Goal: Complete application form

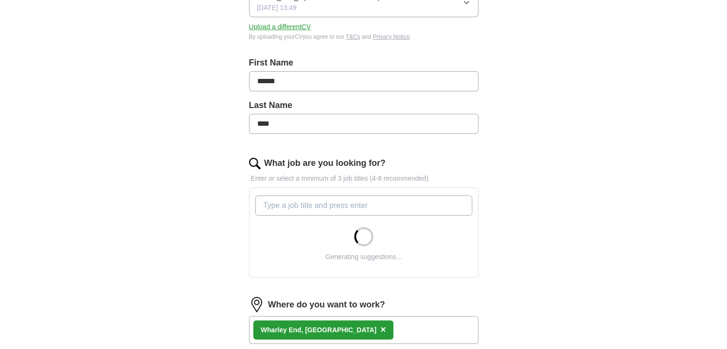
scroll to position [170, 0]
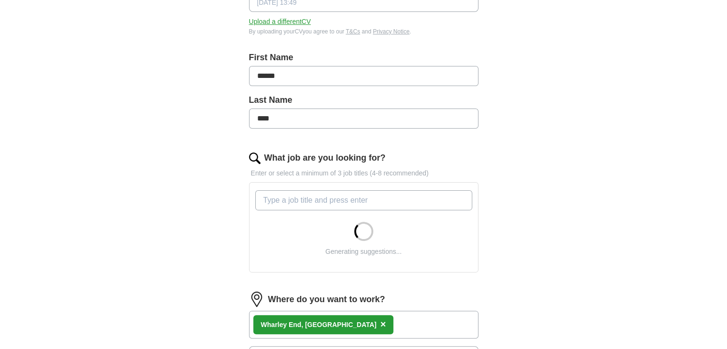
click at [380, 324] on span "×" at bounding box center [383, 324] width 6 height 11
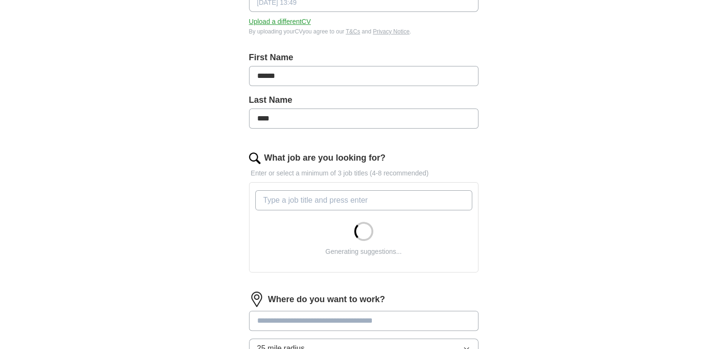
click at [338, 324] on input at bounding box center [363, 320] width 229 height 20
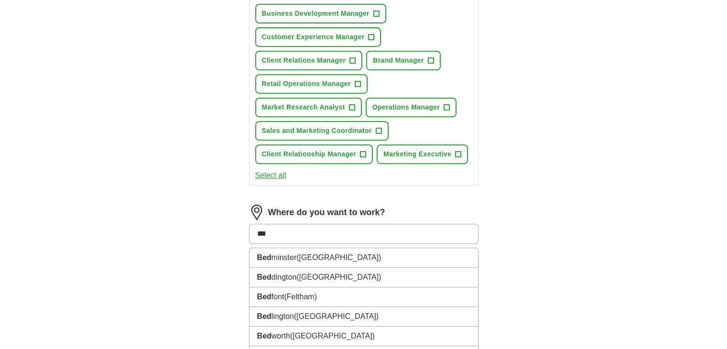
scroll to position [428, 0]
type input "******"
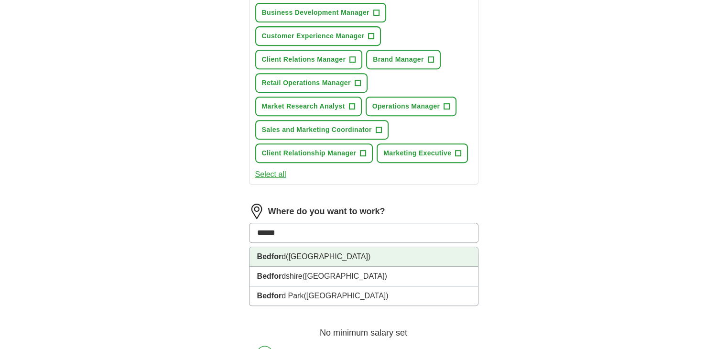
click at [320, 258] on li "Bedfor d ([GEOGRAPHIC_DATA])" at bounding box center [363, 257] width 228 height 20
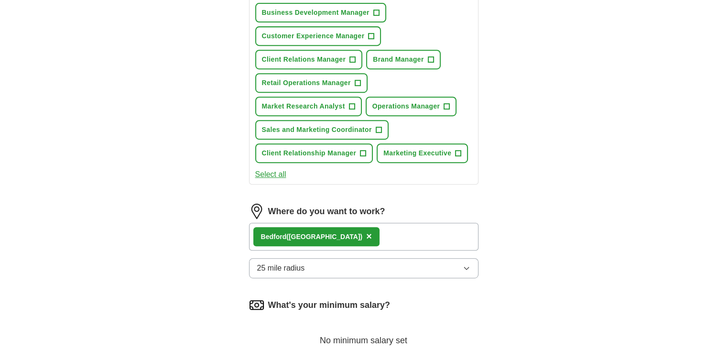
click at [381, 235] on div "Bedfor d ([GEOGRAPHIC_DATA]) ×" at bounding box center [363, 237] width 229 height 28
click at [409, 262] on button "25 mile radius" at bounding box center [363, 268] width 229 height 20
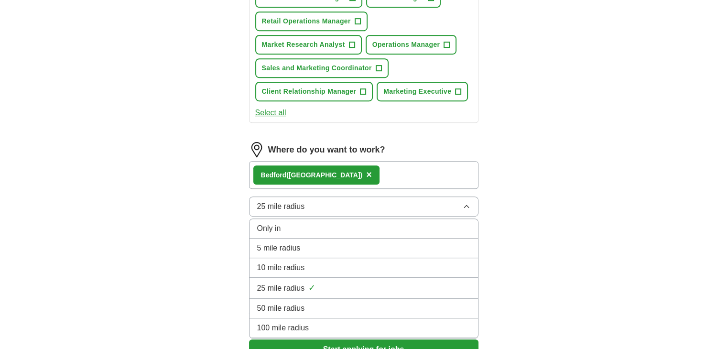
scroll to position [494, 0]
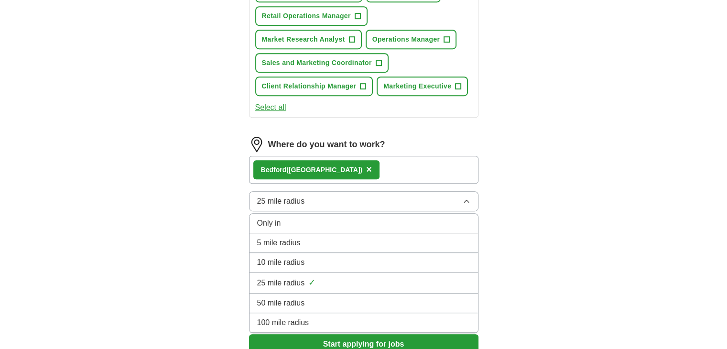
click at [370, 297] on div "50 mile radius" at bounding box center [363, 302] width 213 height 11
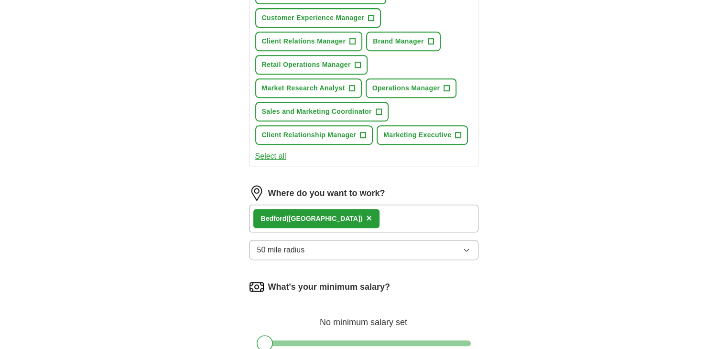
scroll to position [445, 0]
click at [366, 212] on button "×" at bounding box center [369, 219] width 6 height 14
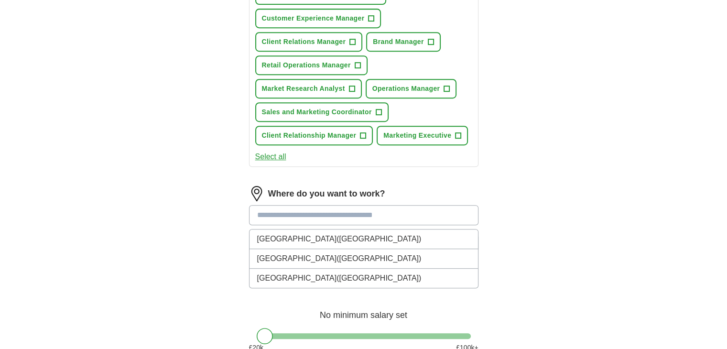
click at [342, 207] on input at bounding box center [363, 215] width 229 height 20
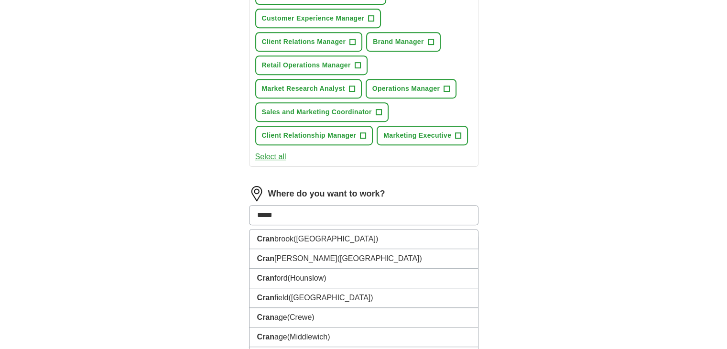
type input "******"
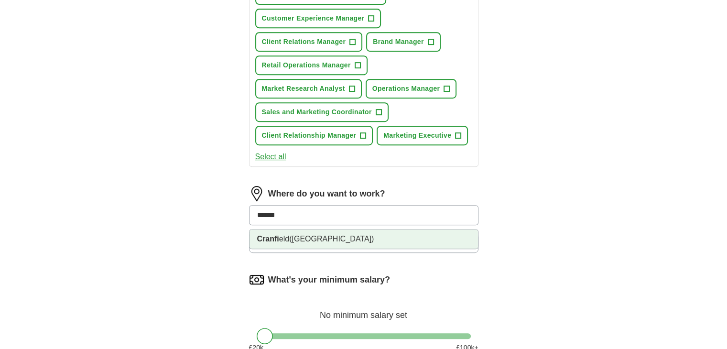
click at [324, 233] on li "Cranfi eld ([GEOGRAPHIC_DATA])" at bounding box center [363, 238] width 228 height 19
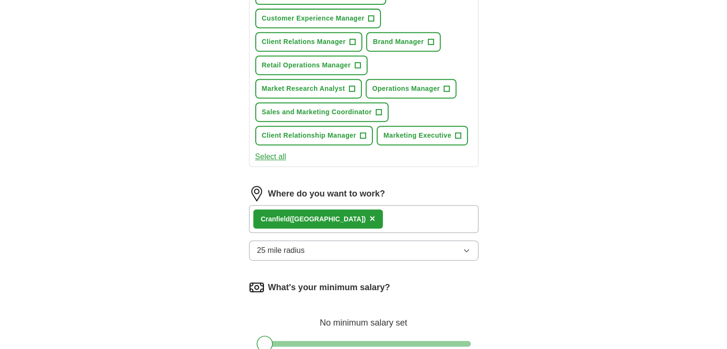
click at [318, 243] on button "25 mile radius" at bounding box center [363, 250] width 229 height 20
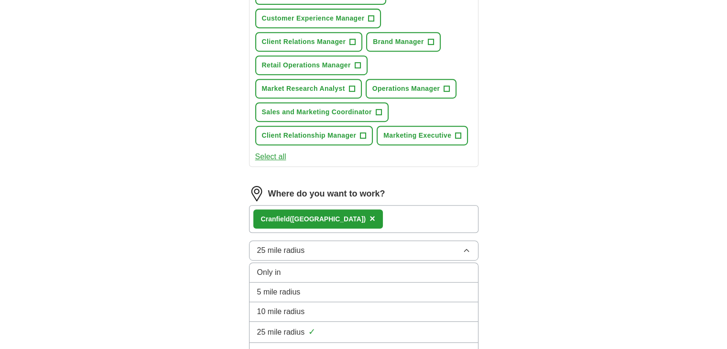
click at [291, 346] on span "50 mile radius" at bounding box center [281, 351] width 48 height 11
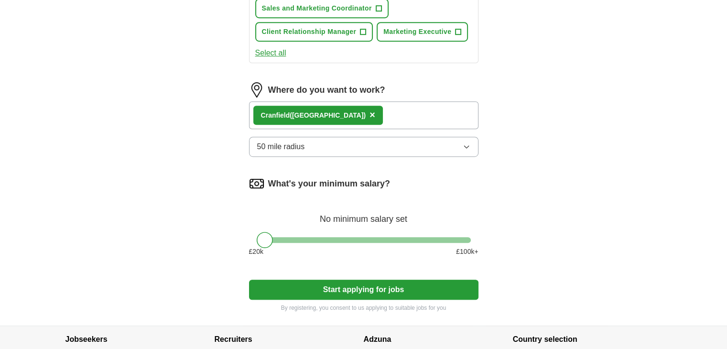
scroll to position [550, 0]
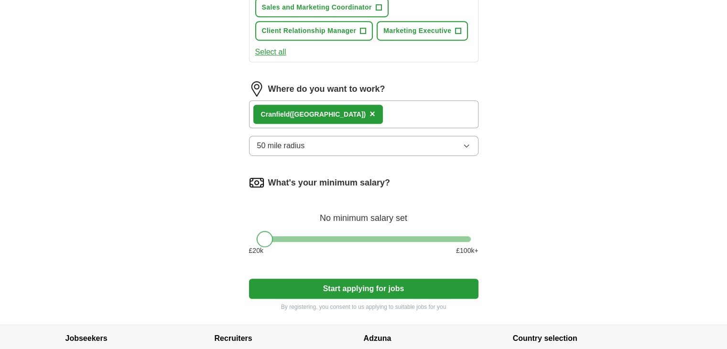
click at [269, 236] on div at bounding box center [265, 239] width 16 height 16
click at [467, 239] on div "What's your minimum salary? No minimum salary set £ 20 k £ 100 k+" at bounding box center [363, 219] width 229 height 88
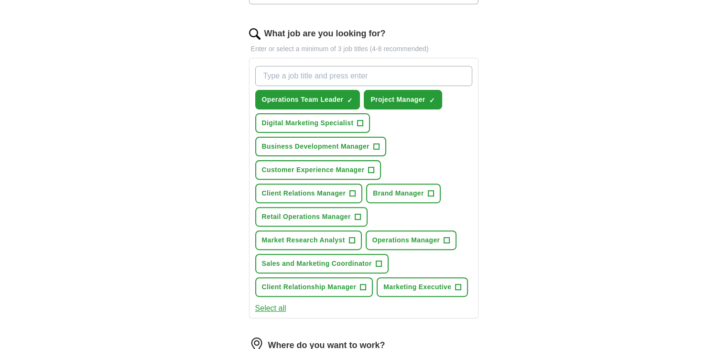
scroll to position [293, 0]
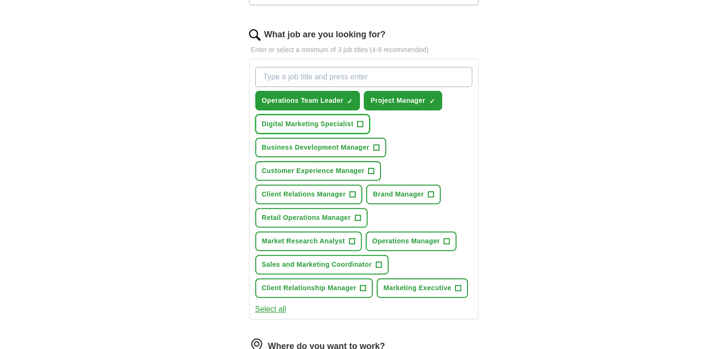
click at [352, 119] on span "Digital Marketing Specialist" at bounding box center [308, 124] width 92 height 10
click at [366, 148] on span "Business Development Manager" at bounding box center [315, 147] width 107 height 10
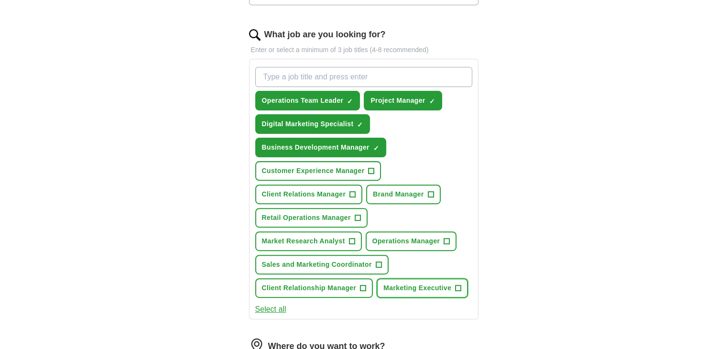
click at [428, 283] on span "Marketing Executive" at bounding box center [417, 288] width 68 height 10
click at [346, 239] on button "Market Research Analyst +" at bounding box center [308, 241] width 107 height 20
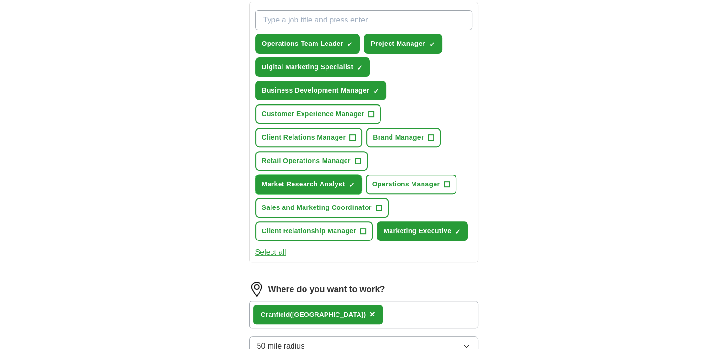
scroll to position [350, 0]
click at [280, 247] on button "Select all" at bounding box center [270, 251] width 31 height 11
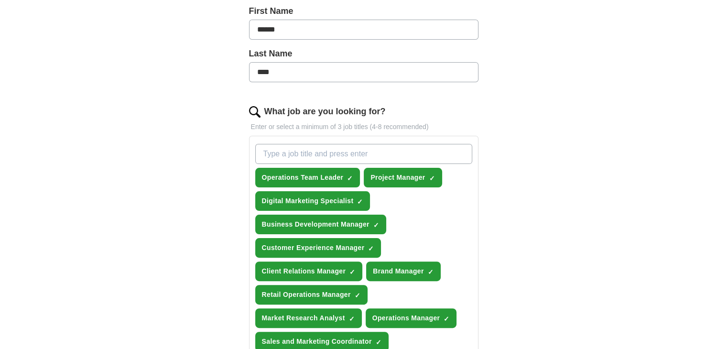
scroll to position [214, 0]
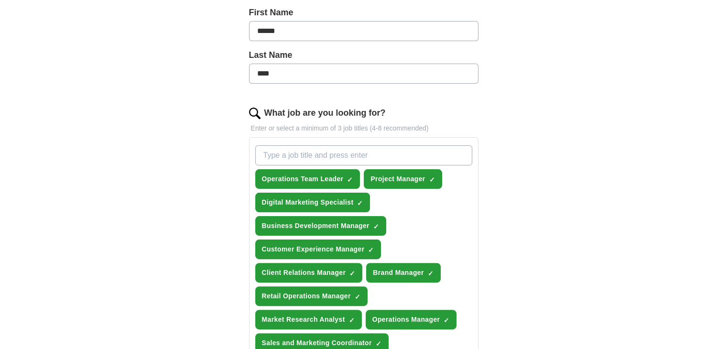
click at [340, 150] on input "What job are you looking for?" at bounding box center [363, 155] width 217 height 20
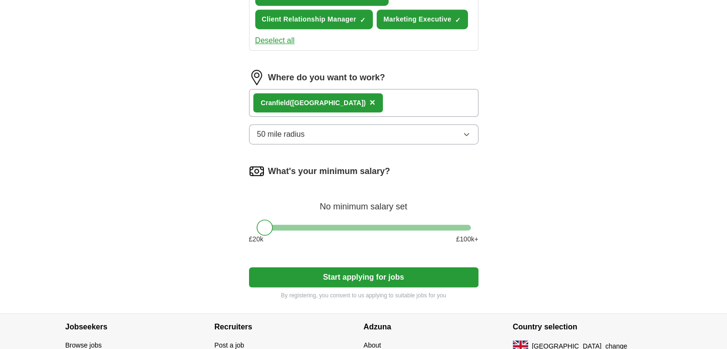
scroll to position [627, 0]
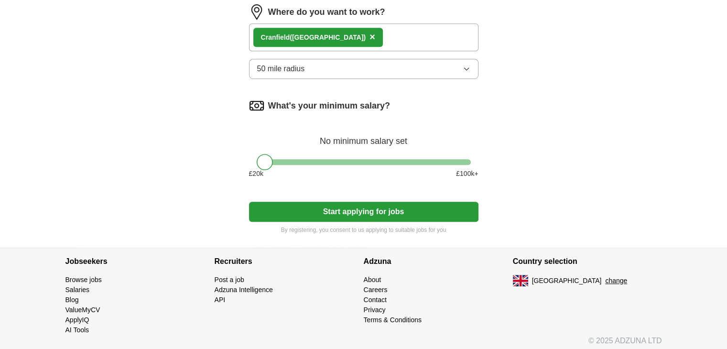
type input "marketing assistant"
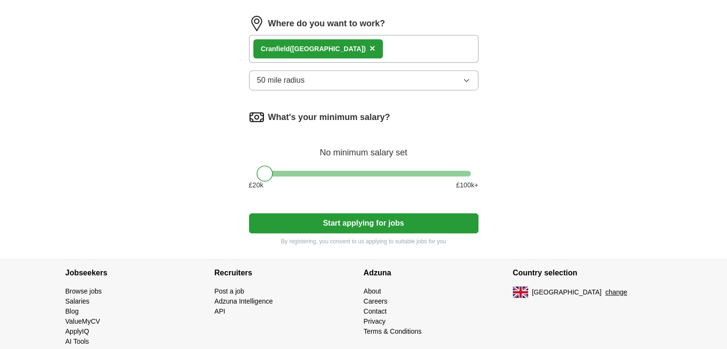
scroll to position [638, 0]
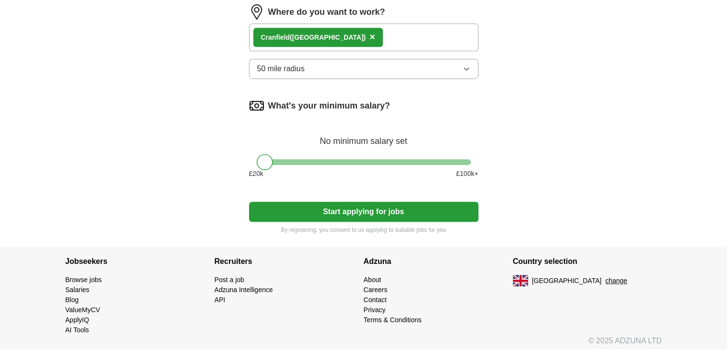
click at [377, 212] on button "Start applying for jobs" at bounding box center [363, 212] width 229 height 20
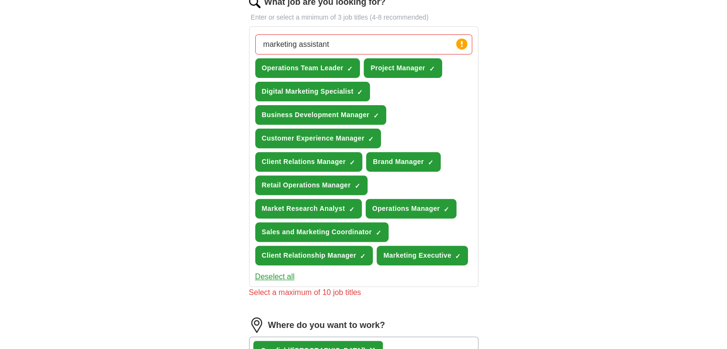
scroll to position [326, 0]
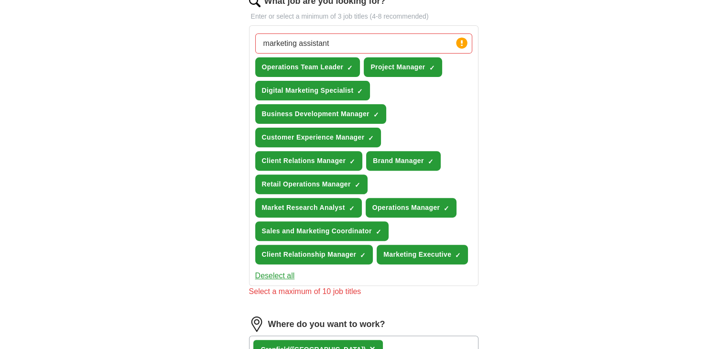
click at [287, 270] on button "Deselect all" at bounding box center [275, 275] width 40 height 11
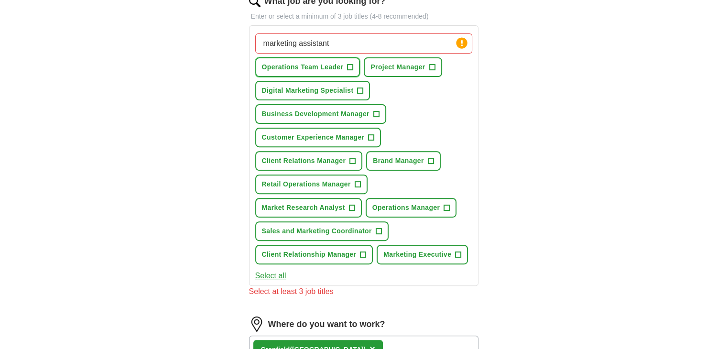
click at [332, 70] on span "Operations Team Leader" at bounding box center [303, 67] width 82 height 10
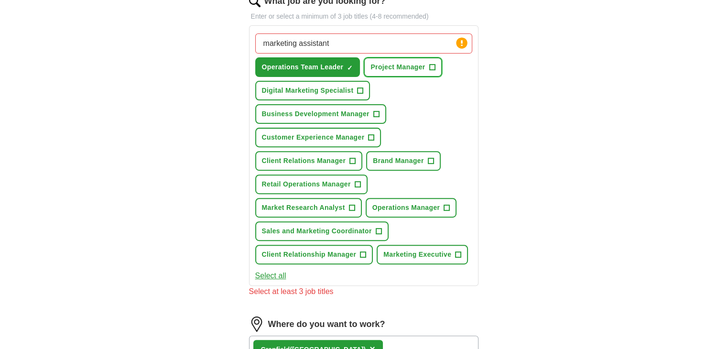
click at [400, 63] on span "Project Manager" at bounding box center [397, 67] width 54 height 10
click at [360, 87] on span "+" at bounding box center [360, 91] width 6 height 8
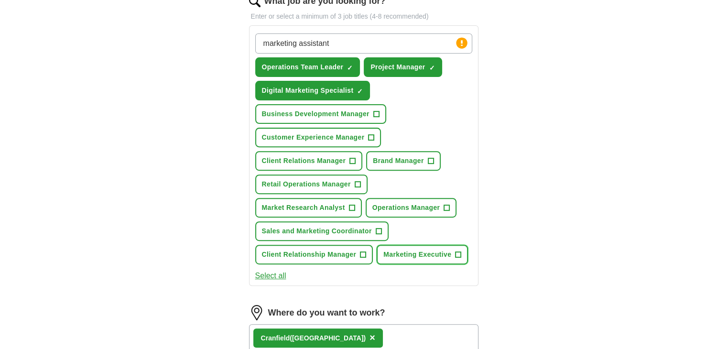
click at [403, 251] on span "Marketing Executive" at bounding box center [417, 254] width 68 height 10
click at [345, 203] on button "Market Research Analyst +" at bounding box center [308, 208] width 107 height 20
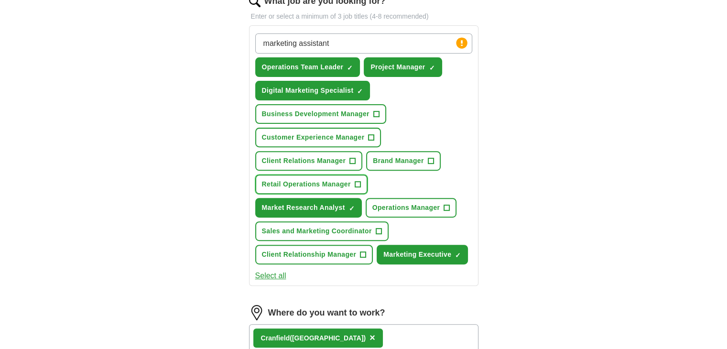
click at [343, 182] on span "Retail Operations Manager" at bounding box center [306, 184] width 89 height 10
click at [359, 128] on button "Customer Experience Manager +" at bounding box center [318, 138] width 126 height 20
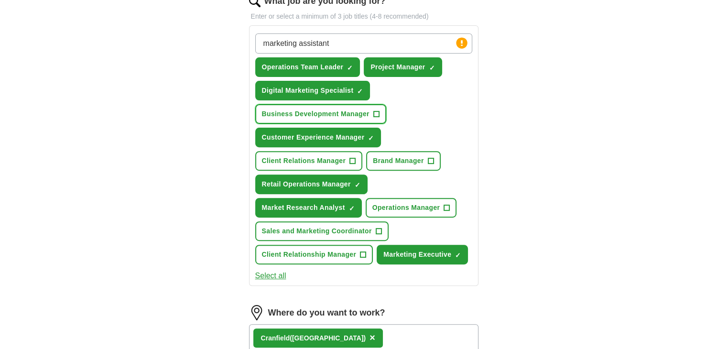
click at [369, 112] on span "Business Development Manager" at bounding box center [315, 114] width 107 height 10
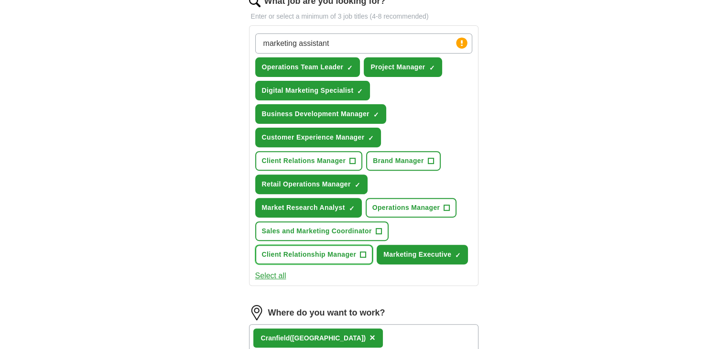
click at [351, 245] on button "Client Relationship Manager +" at bounding box center [314, 255] width 118 height 20
click at [337, 165] on button "Client Relations Manager +" at bounding box center [308, 161] width 107 height 20
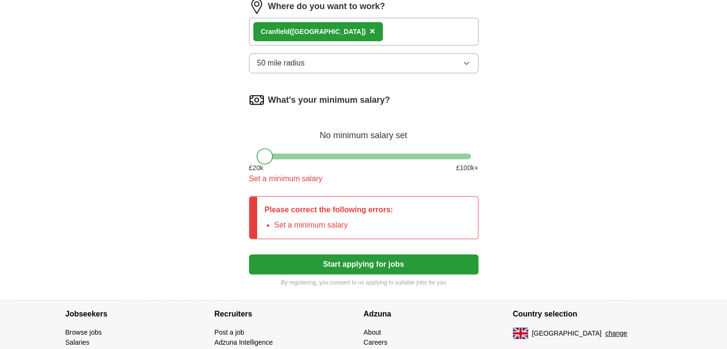
scroll to position [637, 0]
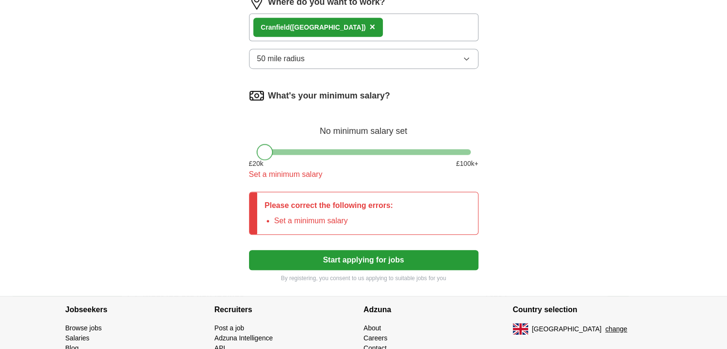
click at [265, 145] on div at bounding box center [265, 152] width 16 height 16
click at [276, 149] on div at bounding box center [364, 152] width 214 height 6
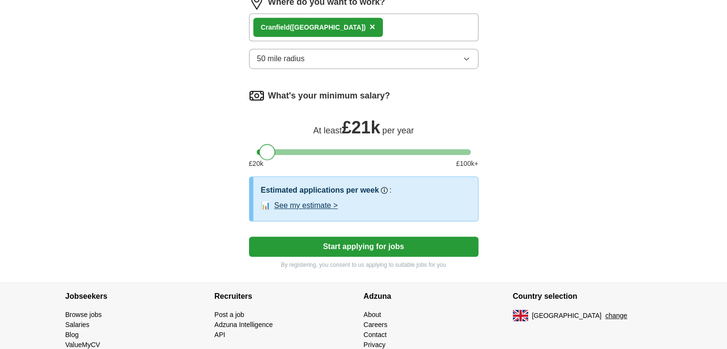
click at [266, 149] on div at bounding box center [364, 152] width 214 height 6
click at [270, 147] on div at bounding box center [267, 152] width 16 height 16
click at [273, 148] on div at bounding box center [267, 152] width 16 height 16
drag, startPoint x: 273, startPoint y: 148, endPoint x: 280, endPoint y: 149, distance: 7.7
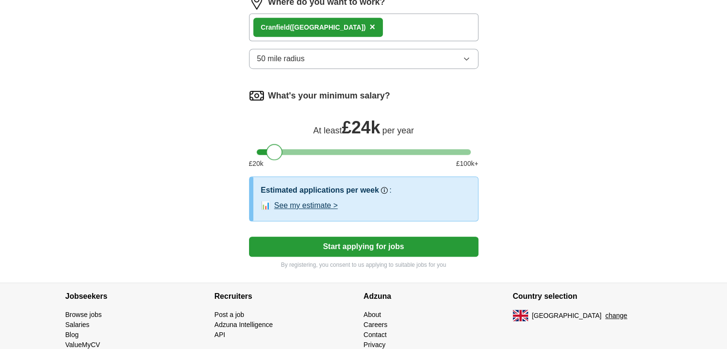
click at [280, 149] on div at bounding box center [274, 152] width 16 height 16
click at [334, 241] on button "Start applying for jobs" at bounding box center [363, 246] width 229 height 20
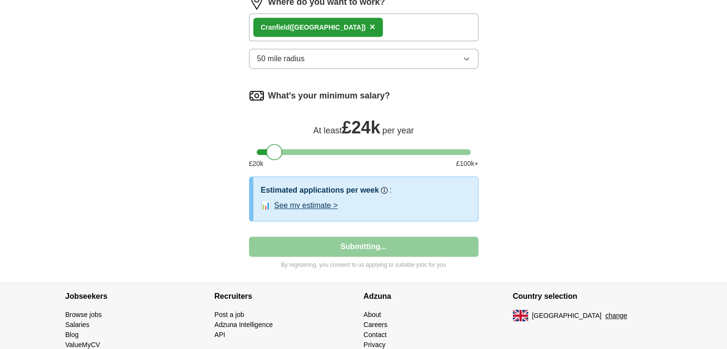
select select "**"
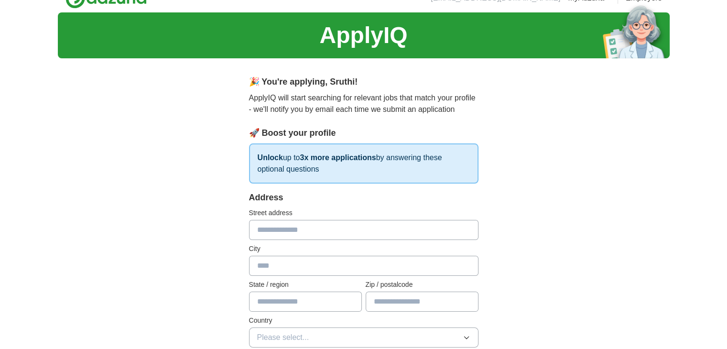
scroll to position [0, 0]
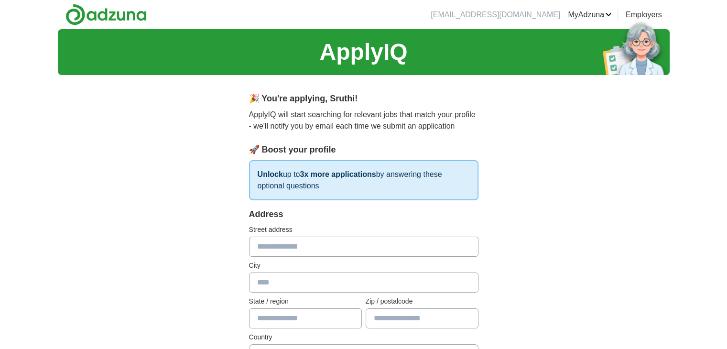
click at [319, 249] on input "text" at bounding box center [363, 246] width 229 height 20
type input "**********"
type input "*******"
type input "********"
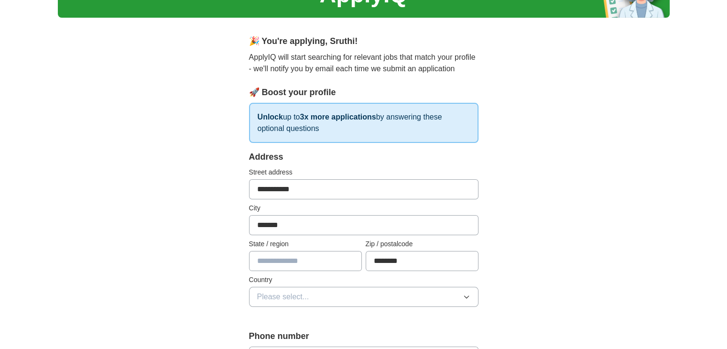
scroll to position [59, 0]
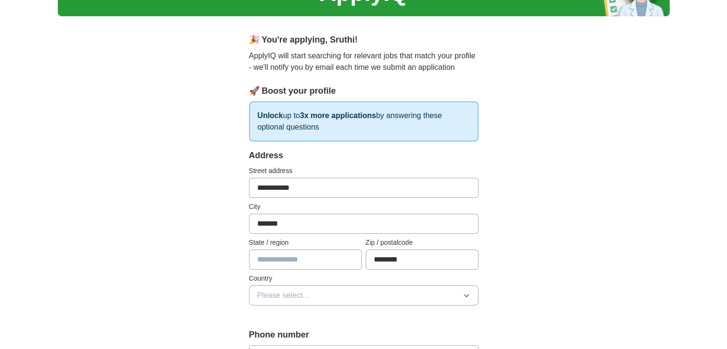
click at [321, 253] on input "text" at bounding box center [305, 259] width 113 height 20
type input "**********"
click at [319, 290] on button "Please select..." at bounding box center [363, 295] width 229 height 20
click at [308, 312] on span "[GEOGRAPHIC_DATA]" at bounding box center [297, 316] width 80 height 11
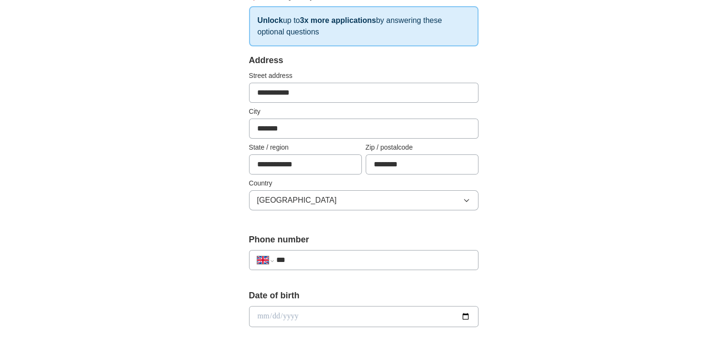
scroll to position [154, 0]
click at [314, 256] on input "***" at bounding box center [373, 259] width 194 height 11
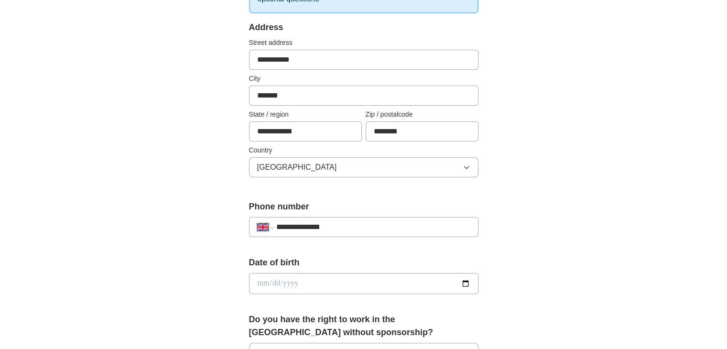
scroll to position [188, 0]
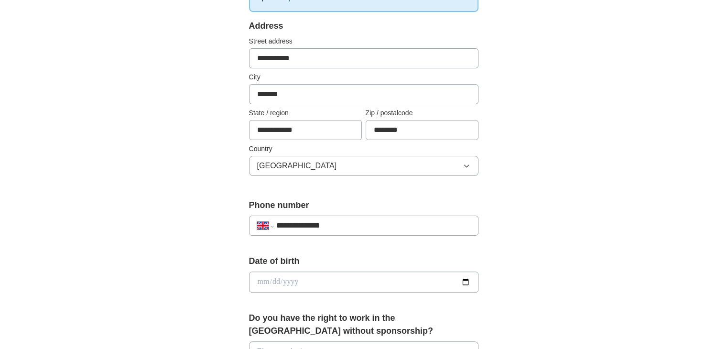
type input "**********"
click at [311, 274] on input "date" at bounding box center [363, 281] width 229 height 21
click at [263, 278] on input "**********" at bounding box center [363, 281] width 229 height 21
type input "**********"
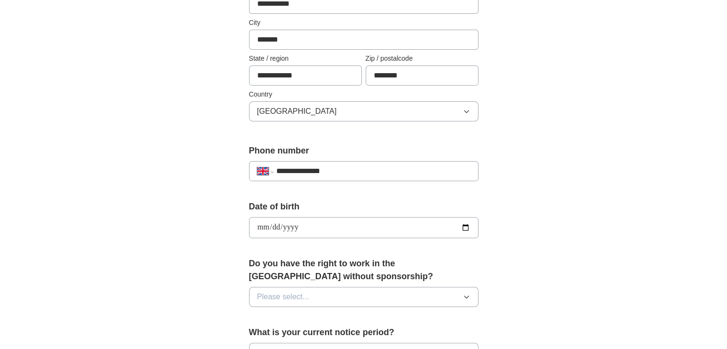
scroll to position [246, 0]
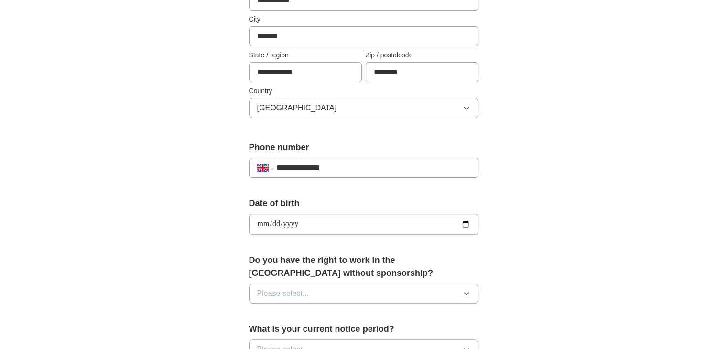
click at [273, 285] on button "Please select..." at bounding box center [363, 293] width 229 height 20
click at [267, 311] on span "Yes" at bounding box center [263, 315] width 12 height 11
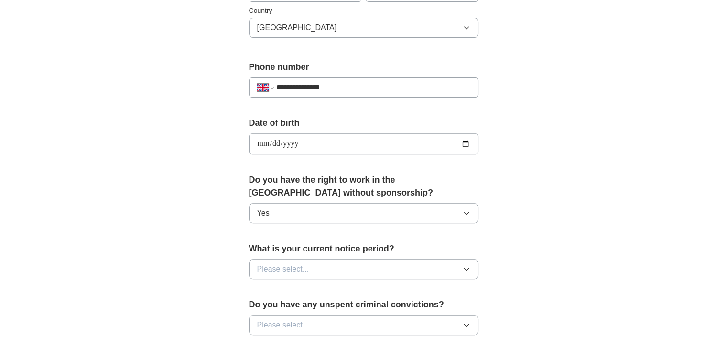
scroll to position [329, 0]
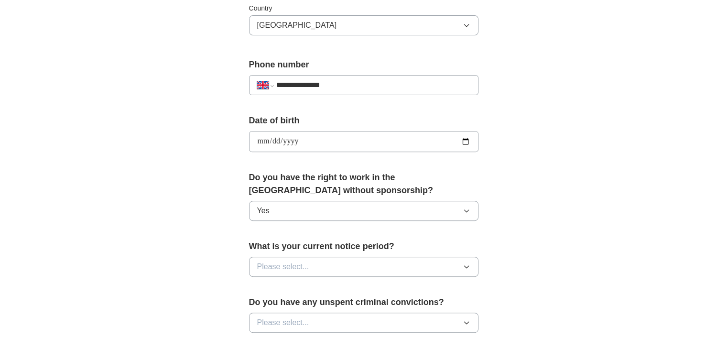
click at [329, 266] on button "Please select..." at bounding box center [363, 267] width 229 height 20
click at [294, 322] on div "2 weeks" at bounding box center [363, 327] width 213 height 11
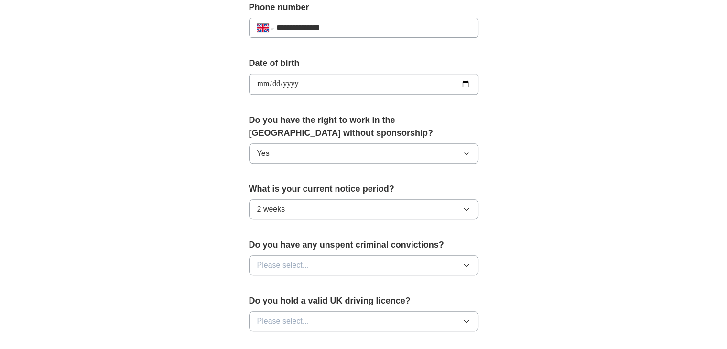
scroll to position [387, 0]
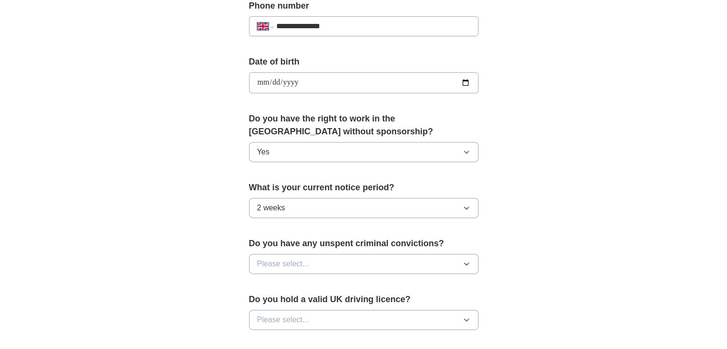
drag, startPoint x: 360, startPoint y: 255, endPoint x: 355, endPoint y: 262, distance: 8.4
click at [355, 262] on button "Please select..." at bounding box center [363, 264] width 229 height 20
click at [331, 308] on div "No" at bounding box center [363, 304] width 213 height 11
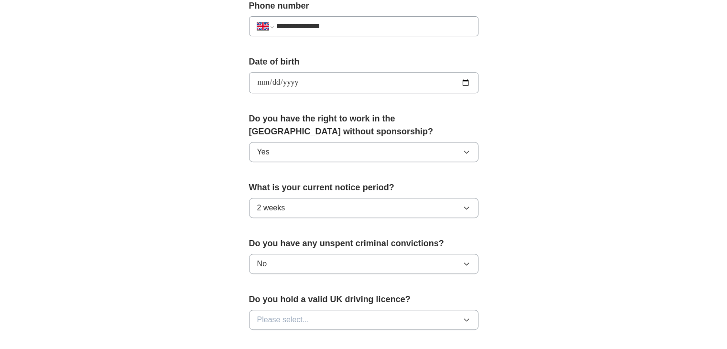
click at [330, 310] on button "Please select..." at bounding box center [363, 320] width 229 height 20
click at [315, 338] on div "Yes" at bounding box center [363, 341] width 213 height 11
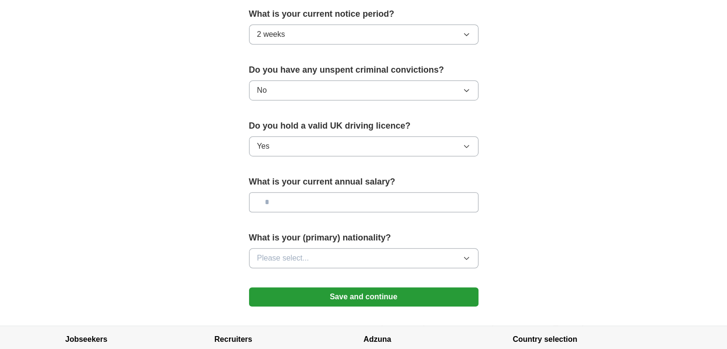
scroll to position [561, 0]
click at [362, 193] on input "text" at bounding box center [363, 202] width 229 height 20
type input "*******"
click at [342, 251] on button "Please select..." at bounding box center [363, 257] width 229 height 20
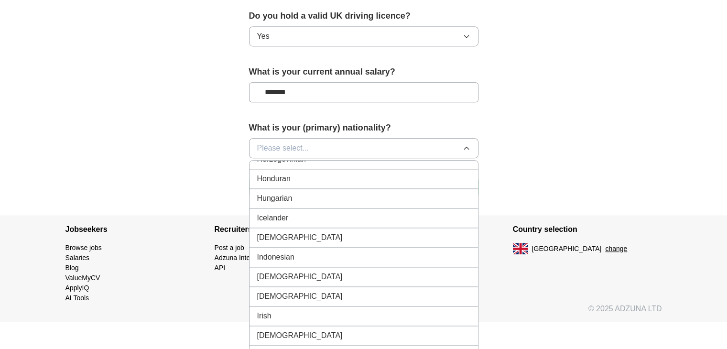
scroll to position [1498, 0]
click at [300, 233] on div "[DEMOGRAPHIC_DATA]" at bounding box center [363, 238] width 213 height 11
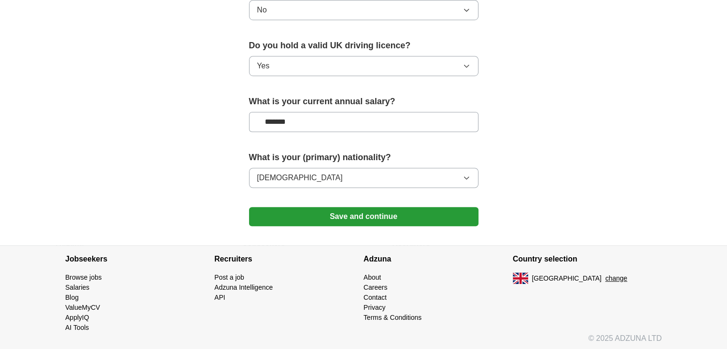
click at [342, 211] on button "Save and continue" at bounding box center [363, 216] width 229 height 19
